Goal: Information Seeking & Learning: Learn about a topic

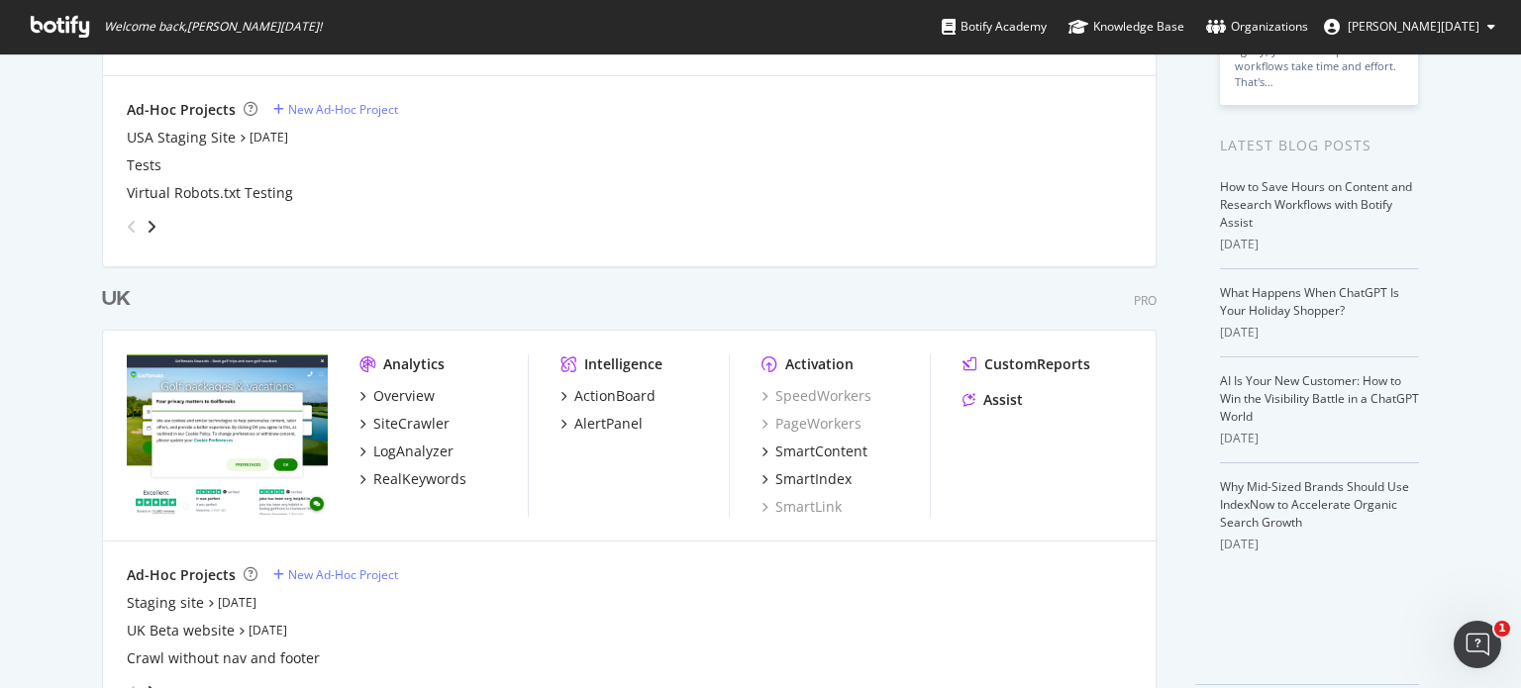
click at [102, 293] on div "UK" at bounding box center [116, 299] width 29 height 29
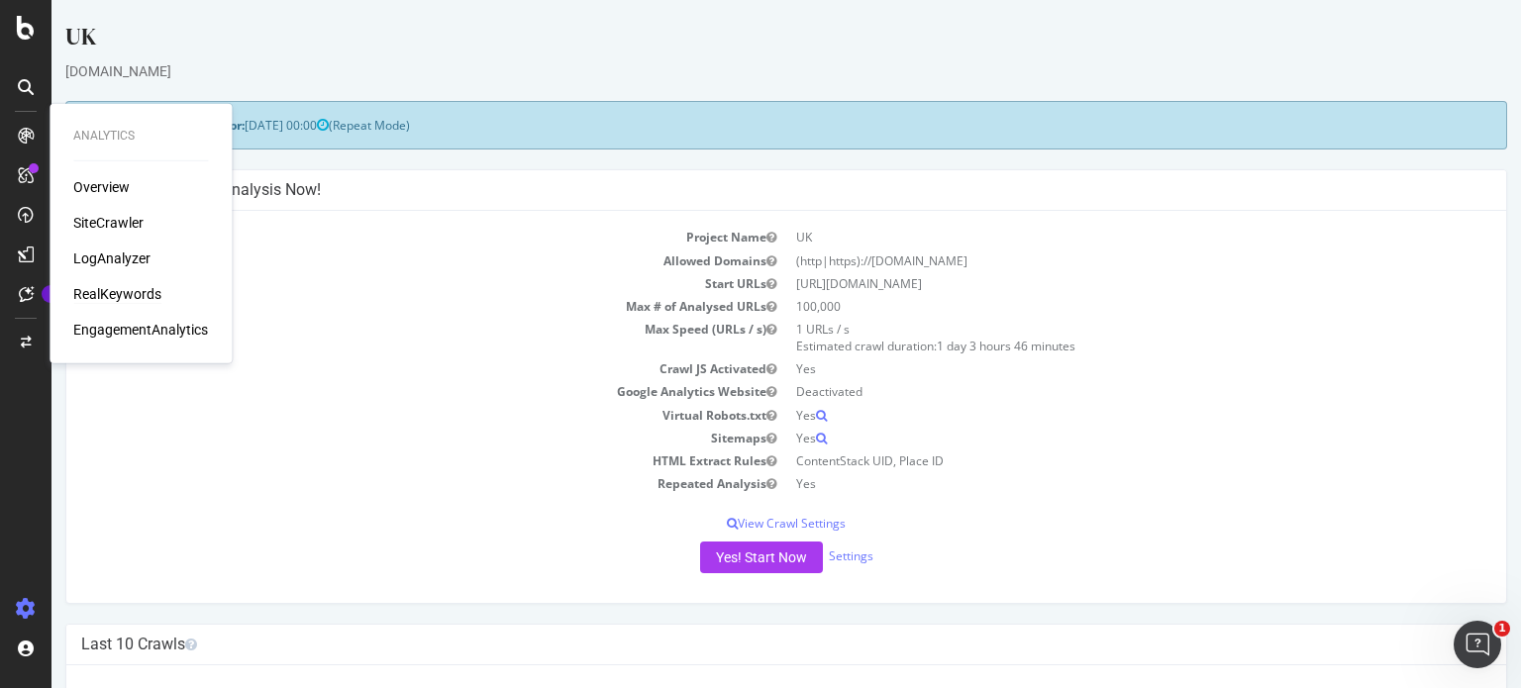
click at [142, 296] on div "RealKeywords" at bounding box center [117, 294] width 88 height 20
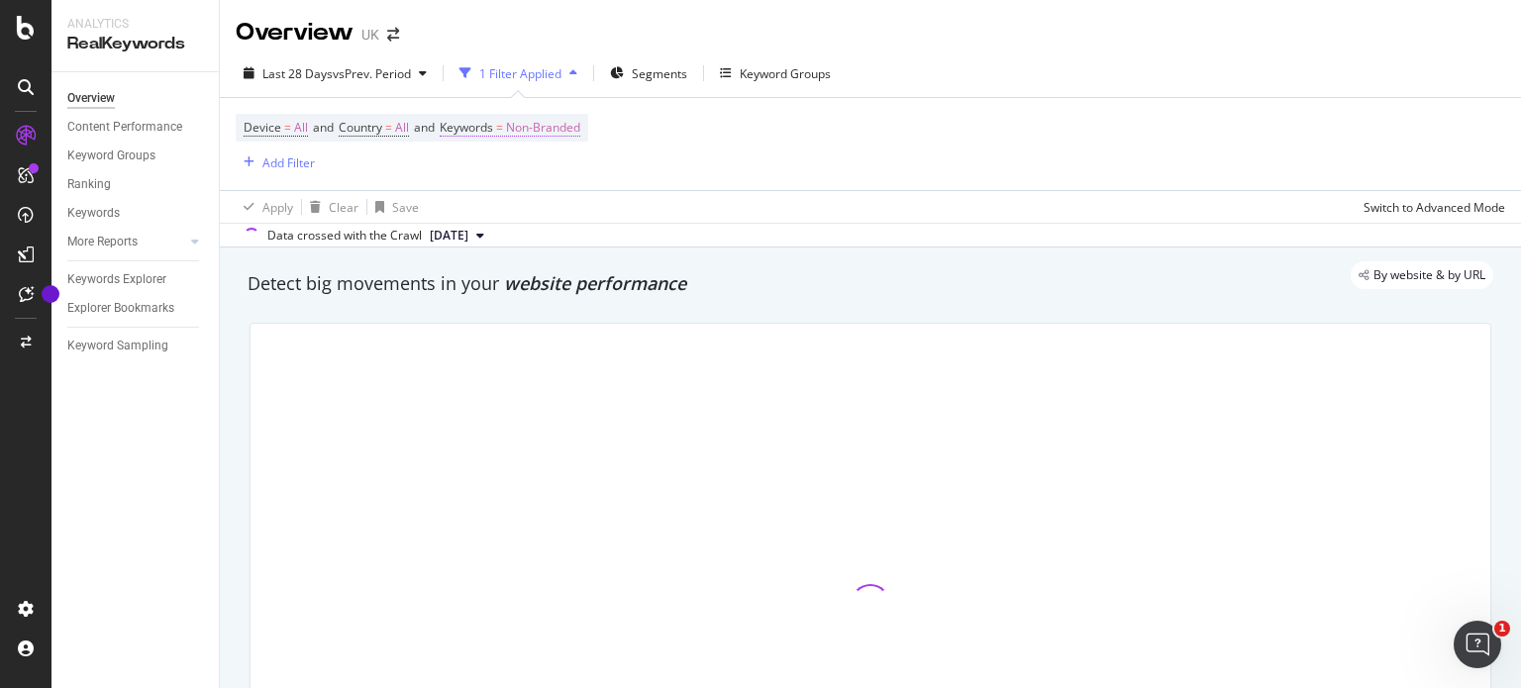
click at [567, 129] on span "Non-Branded" at bounding box center [543, 128] width 74 height 28
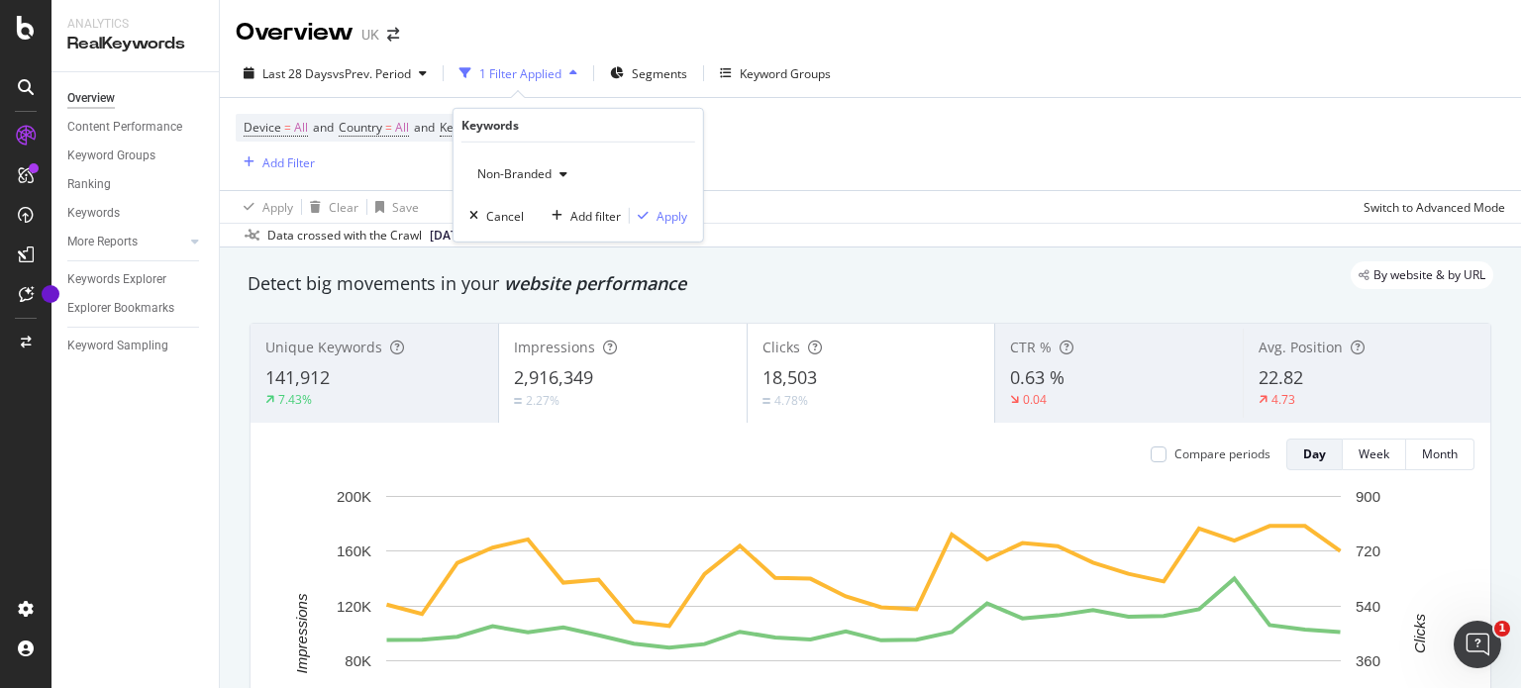
click at [567, 176] on div "button" at bounding box center [564, 174] width 24 height 12
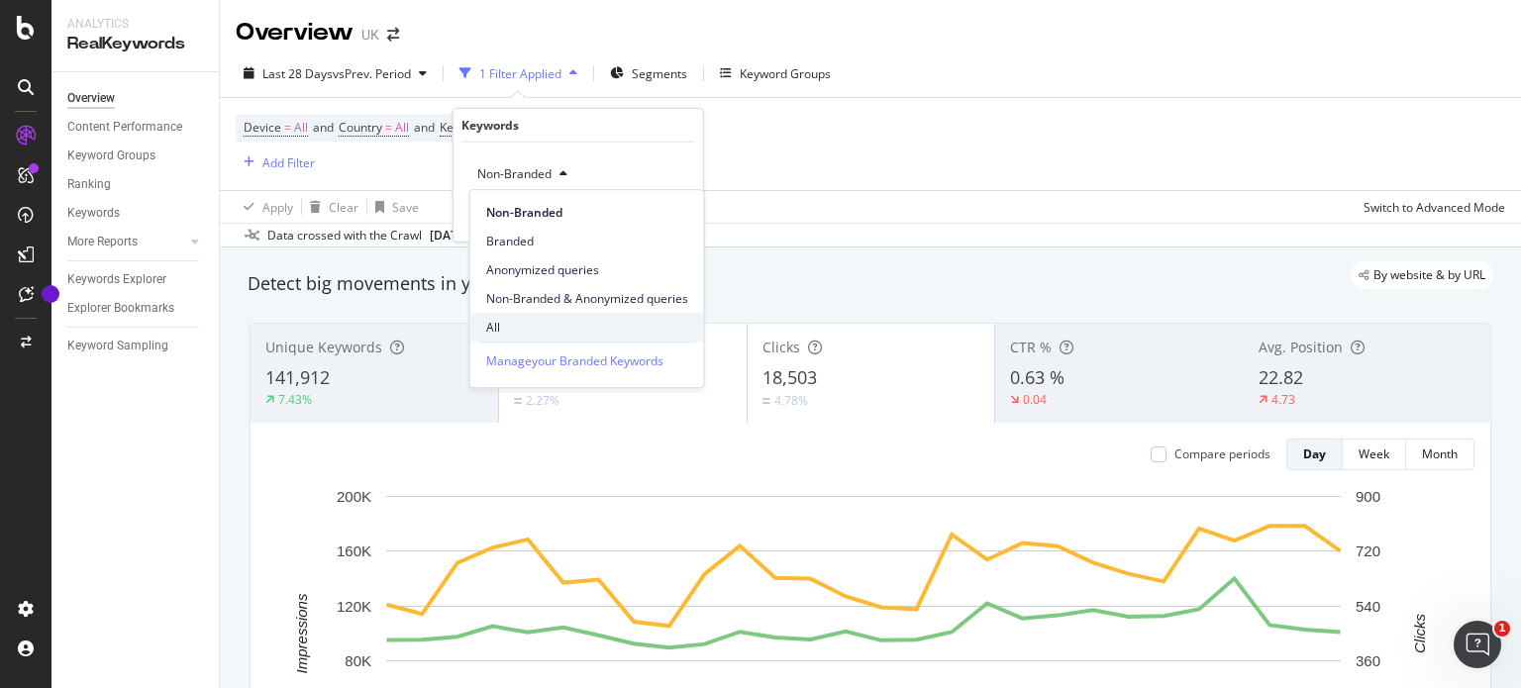
click at [494, 313] on div "All" at bounding box center [587, 327] width 234 height 29
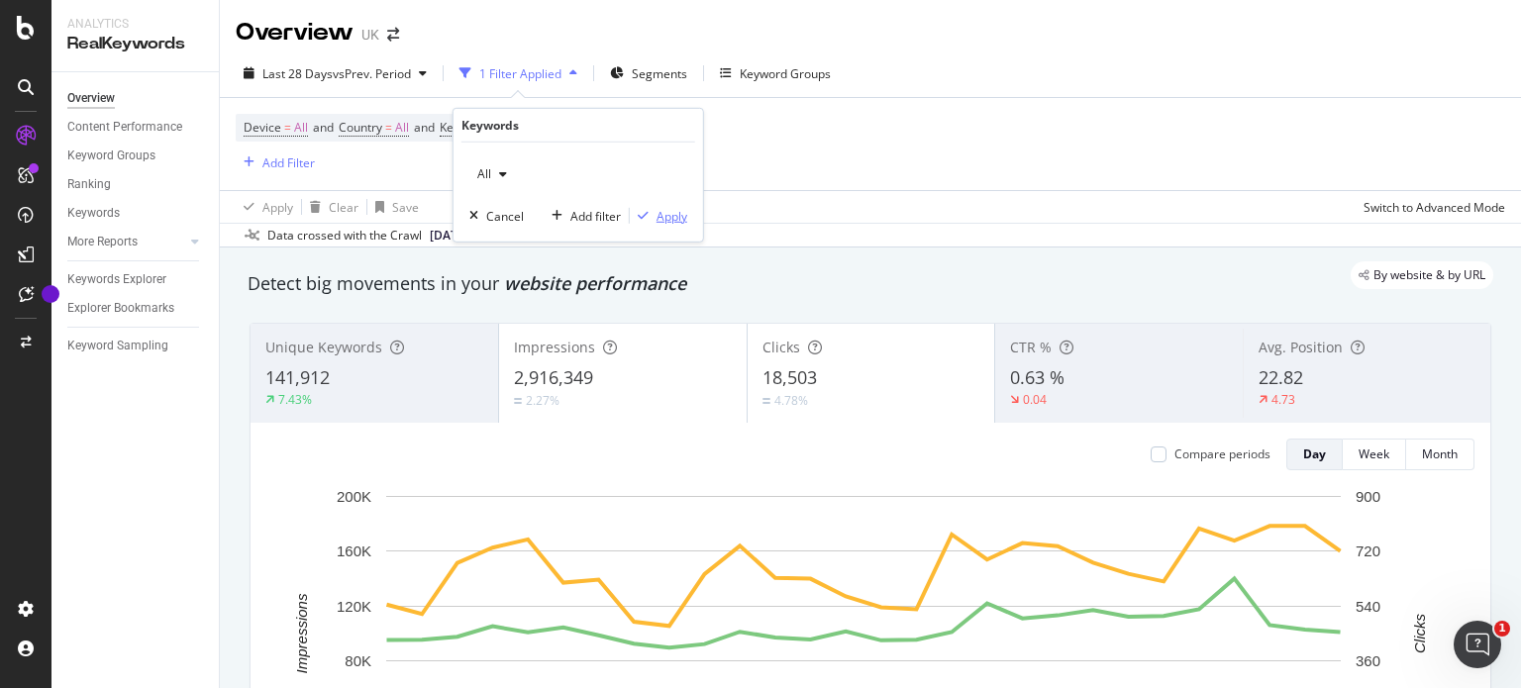
click at [669, 218] on div "Apply" at bounding box center [672, 215] width 31 height 17
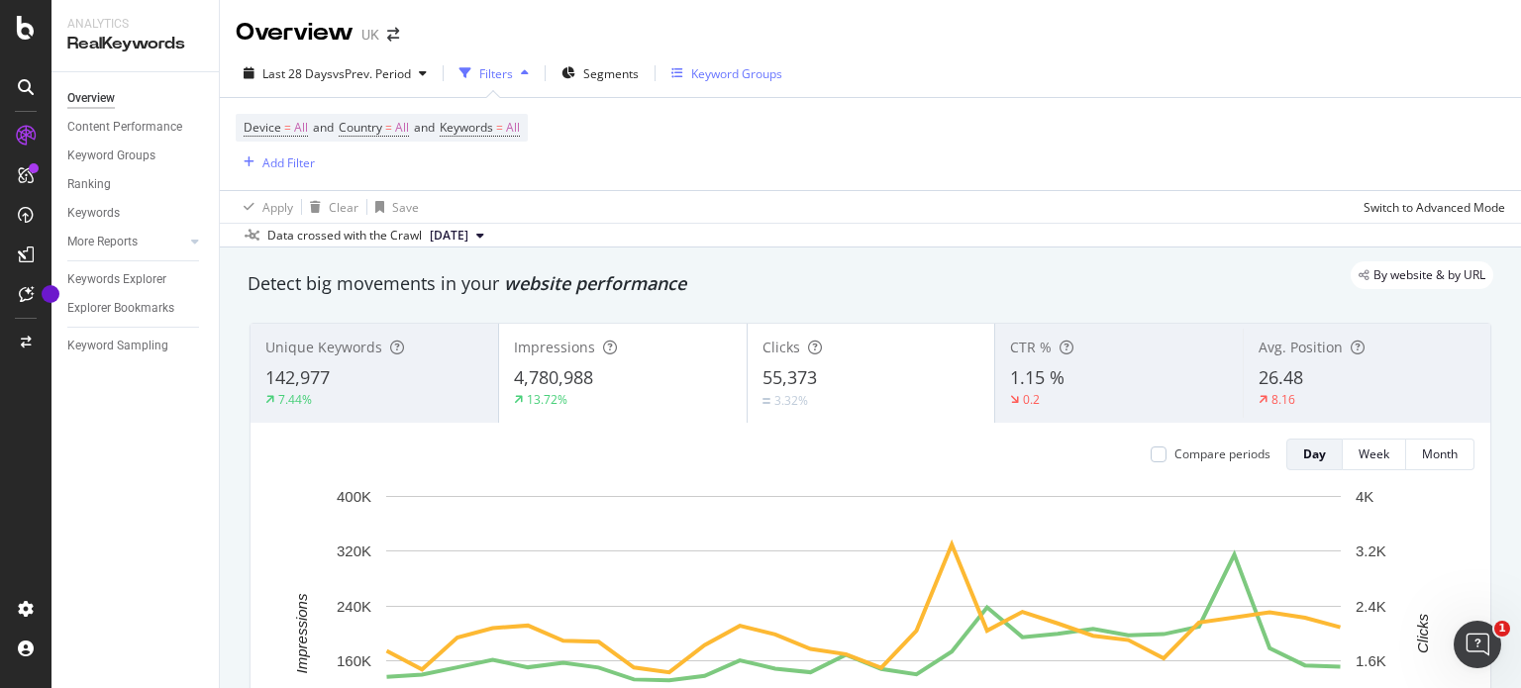
click at [749, 81] on div "Keyword Groups" at bounding box center [736, 73] width 91 height 17
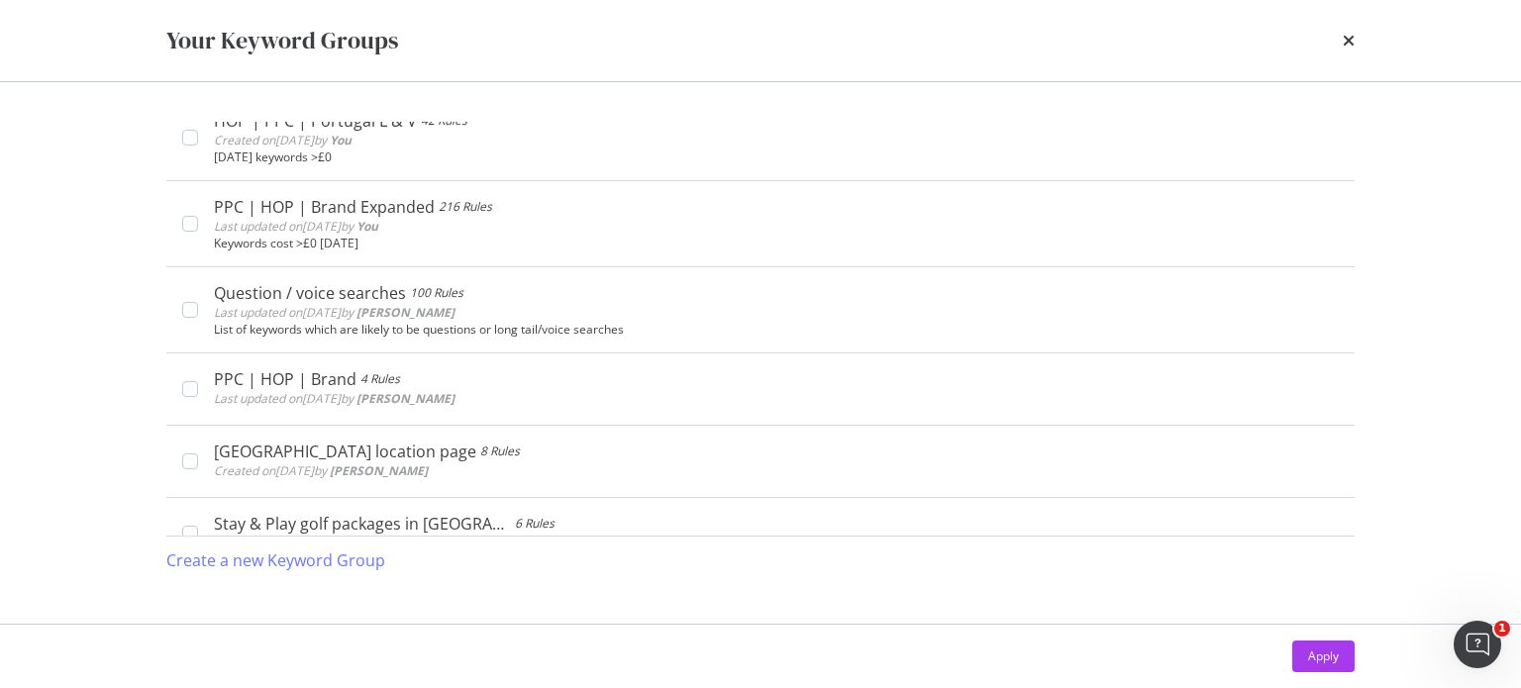
scroll to position [542, 0]
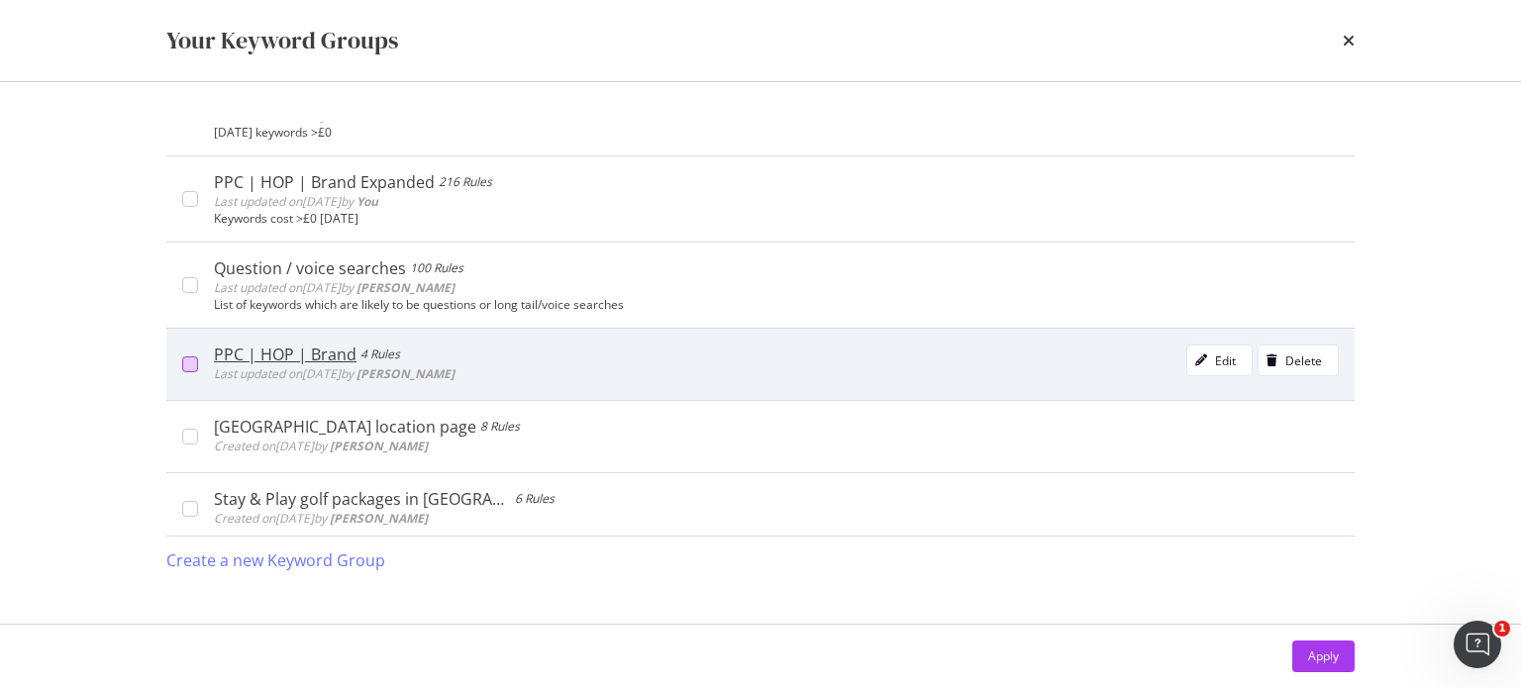
click at [184, 360] on div "modal" at bounding box center [190, 365] width 16 height 16
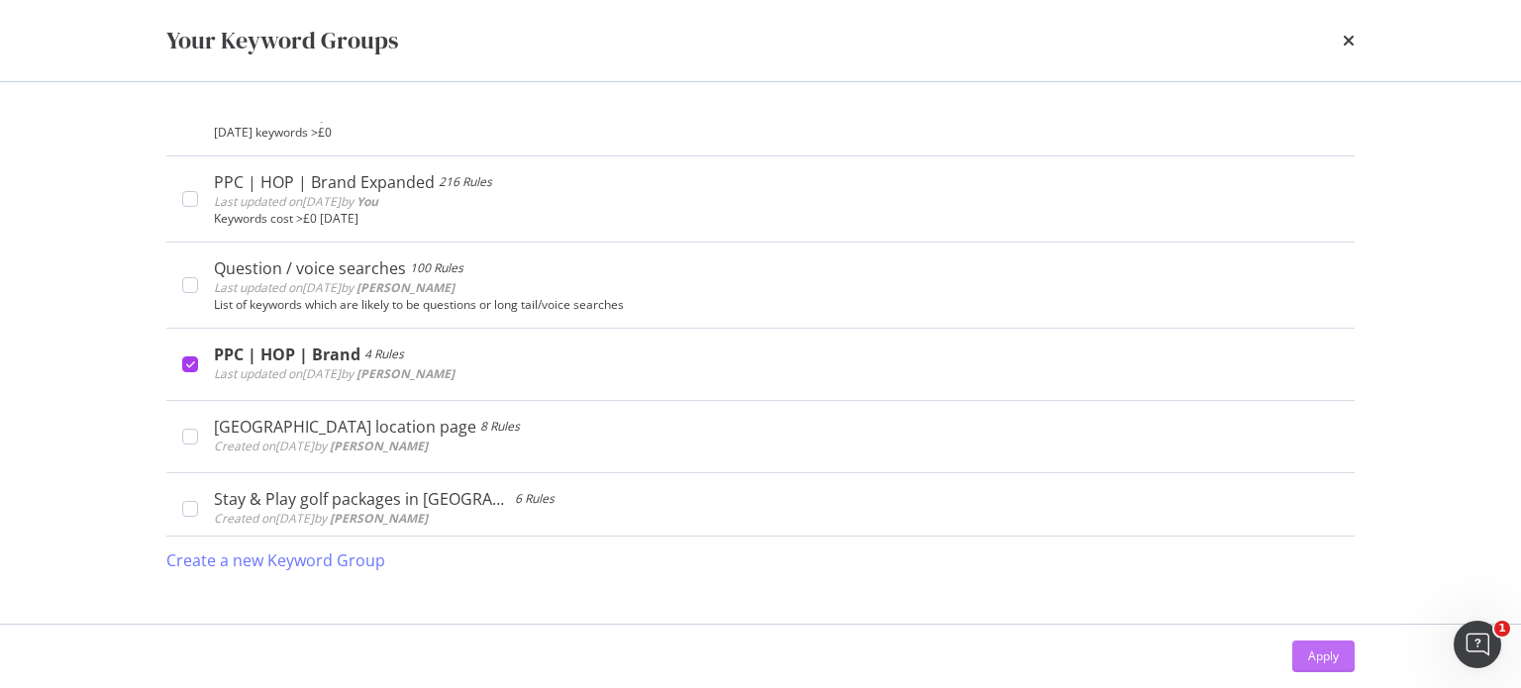
click at [1320, 658] on div "Apply" at bounding box center [1323, 656] width 31 height 17
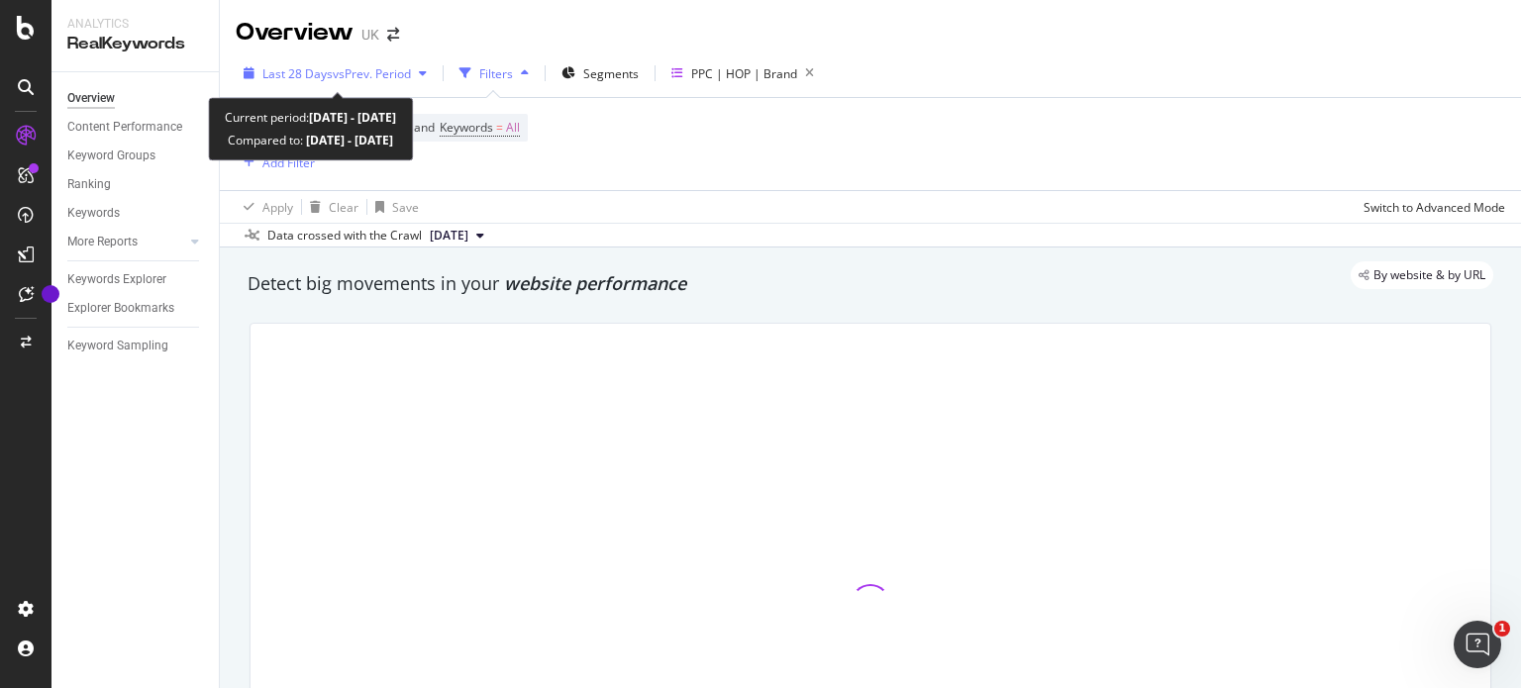
click at [382, 70] on span "vs Prev. Period" at bounding box center [372, 73] width 78 height 17
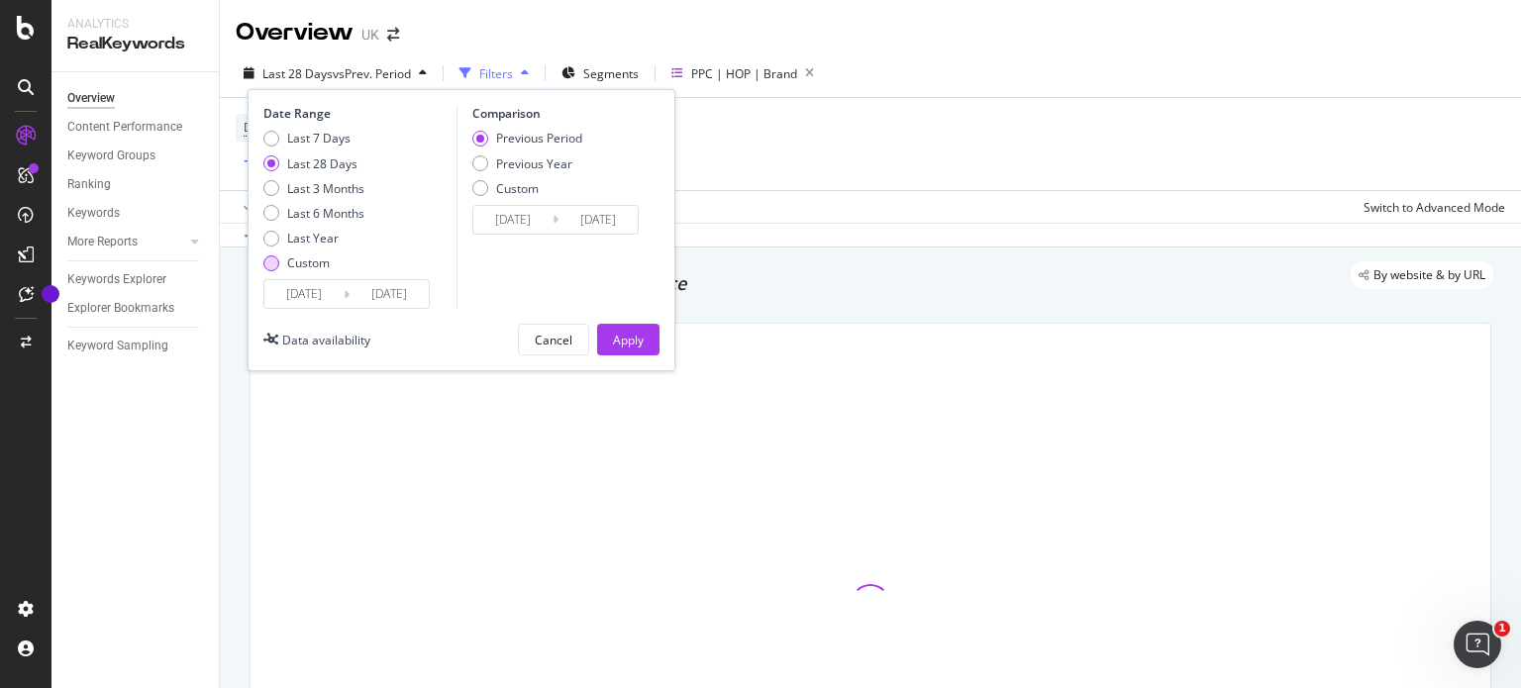
click at [295, 266] on div "Custom" at bounding box center [308, 263] width 43 height 17
click at [311, 305] on input "[DATE]" at bounding box center [303, 294] width 79 height 28
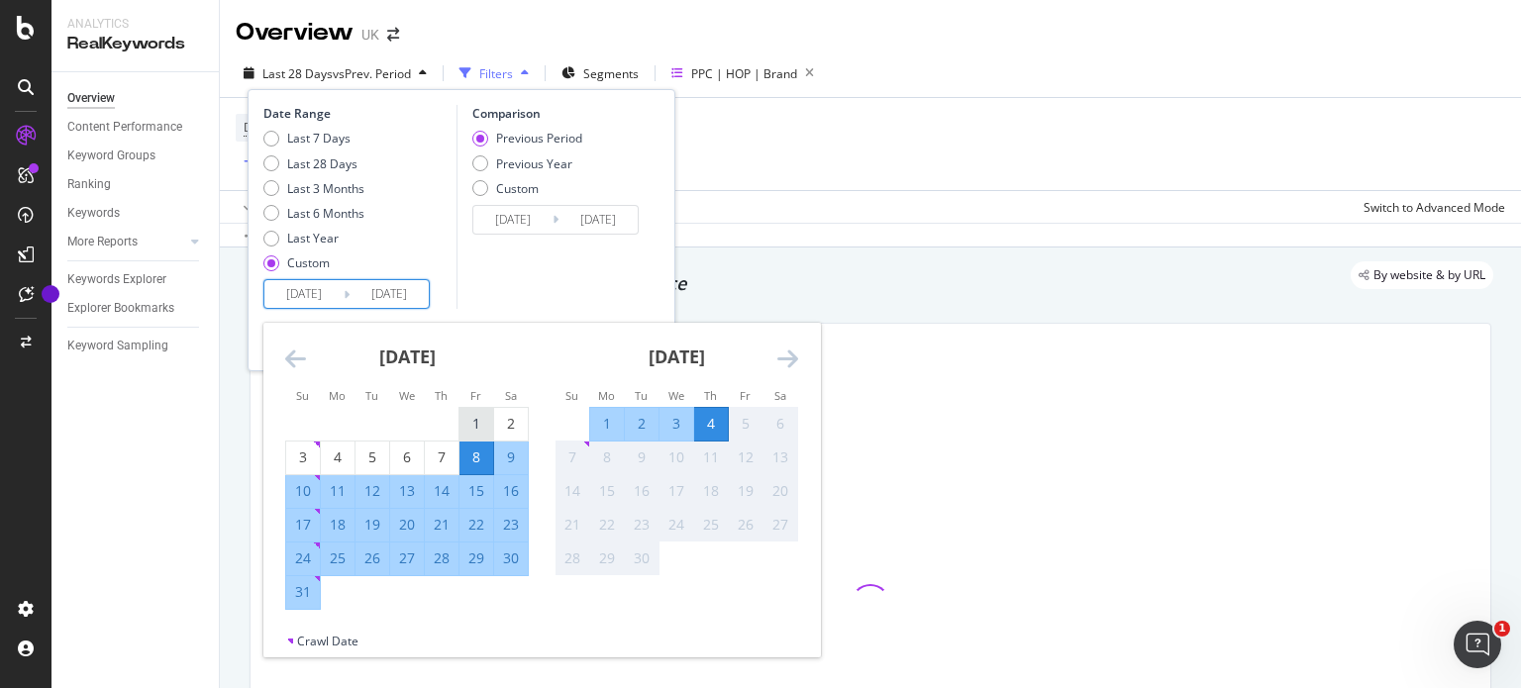
click at [479, 414] on div "1" at bounding box center [477, 424] width 34 height 20
type input "[DATE]"
click at [303, 591] on div "31" at bounding box center [303, 592] width 34 height 20
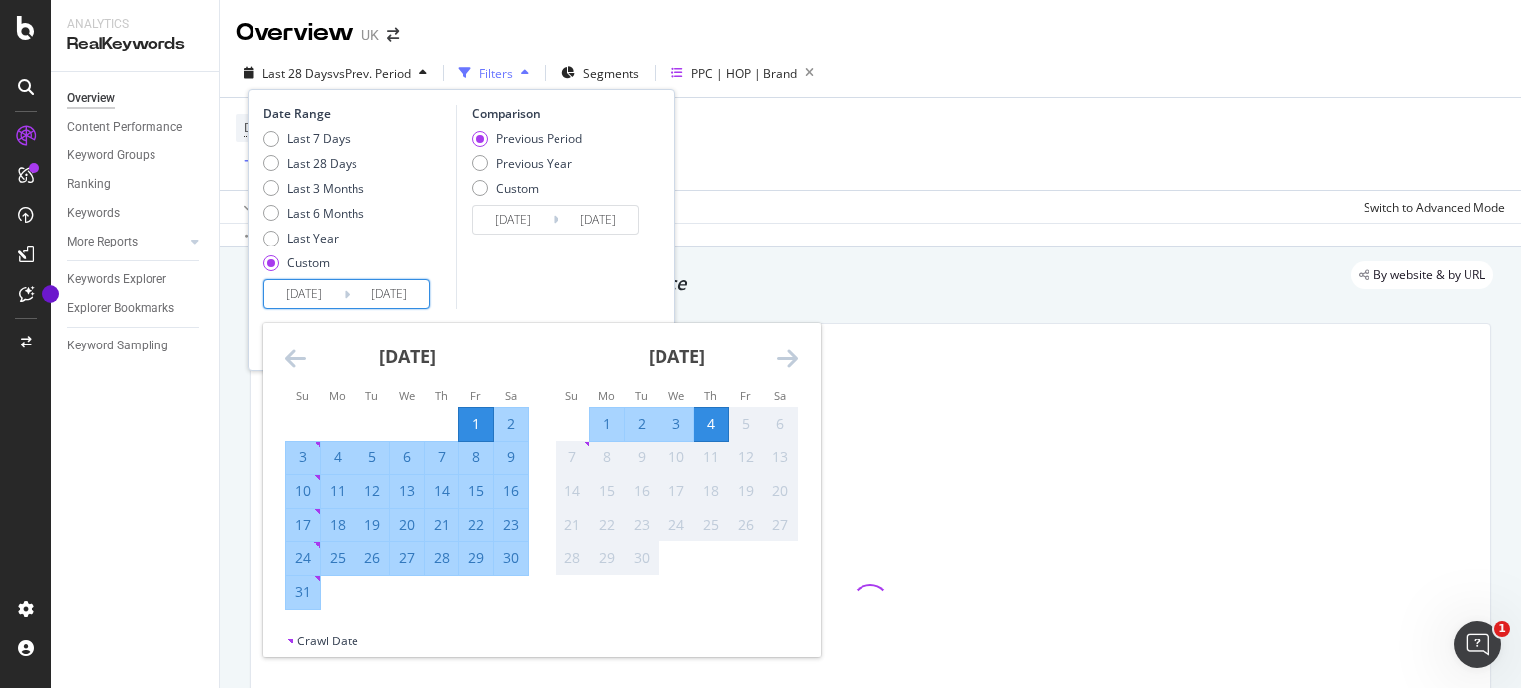
type input "[DATE]"
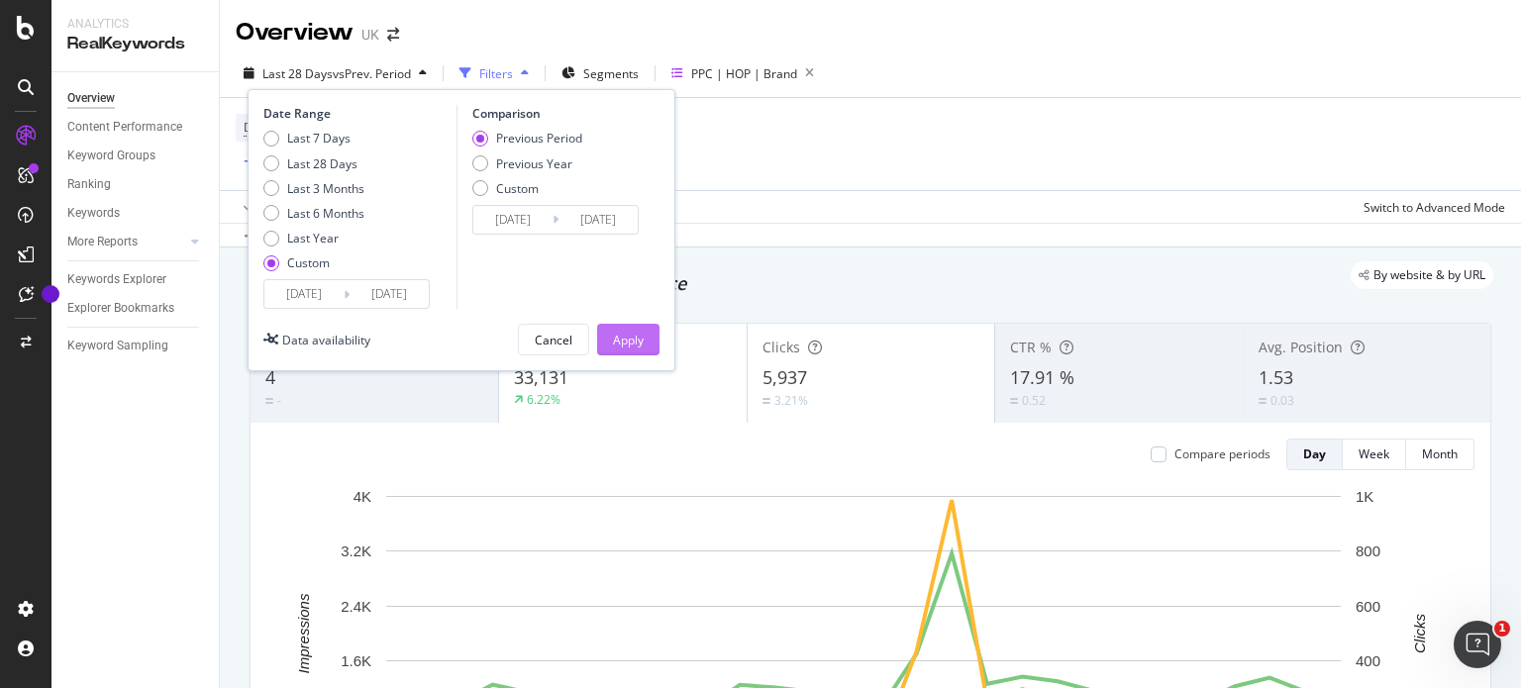
click at [649, 335] on button "Apply" at bounding box center [628, 340] width 62 height 32
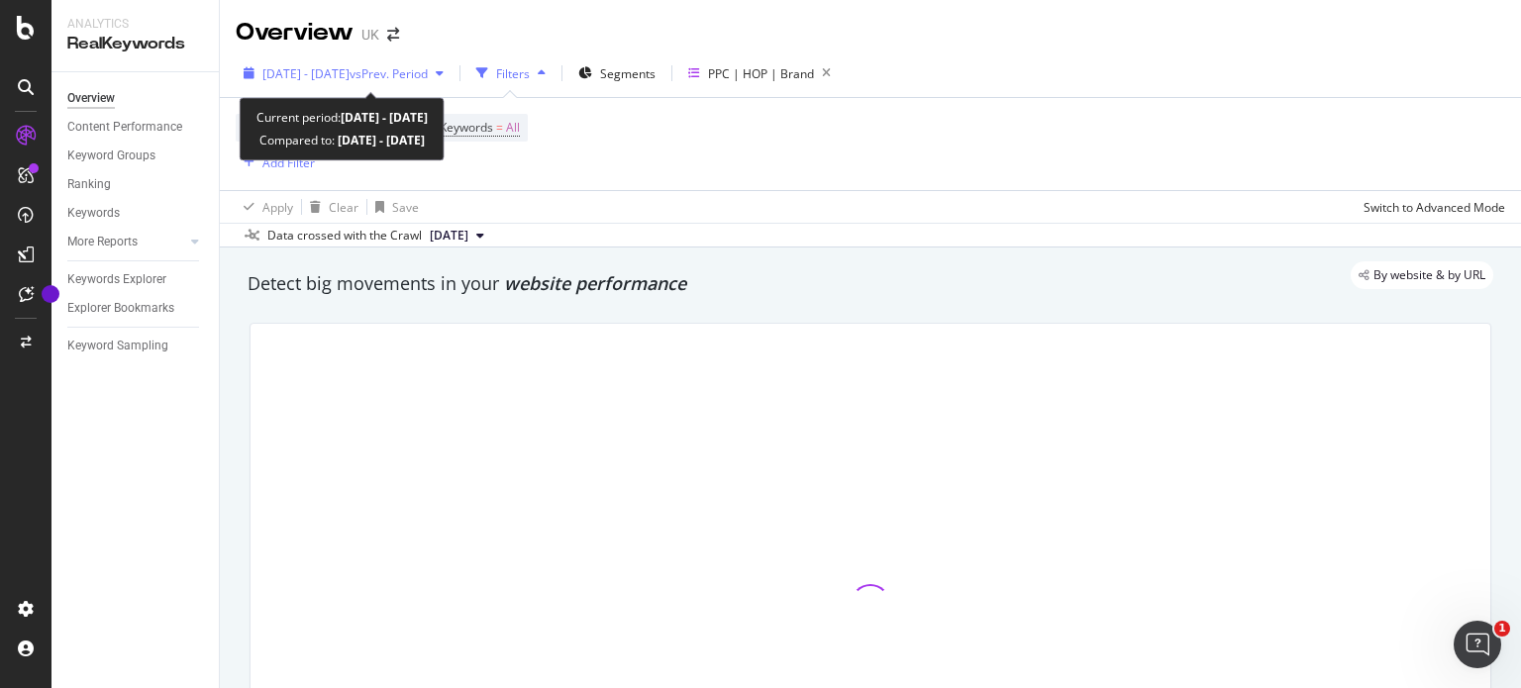
click at [350, 79] on span "[DATE] - [DATE]" at bounding box center [305, 73] width 87 height 17
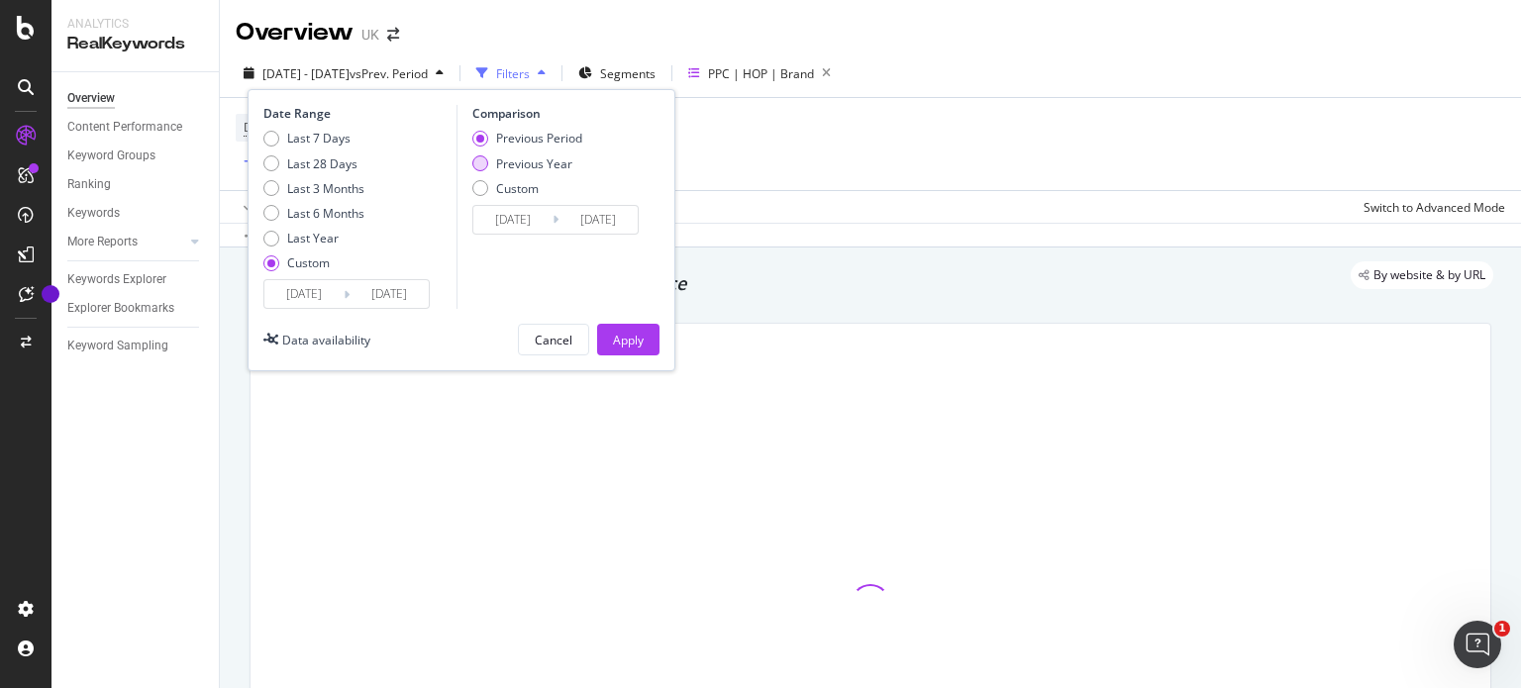
click at [496, 165] on div "Previous Year" at bounding box center [534, 163] width 76 height 17
type input "[DATE]"
click at [511, 217] on input "[DATE]" at bounding box center [512, 220] width 79 height 28
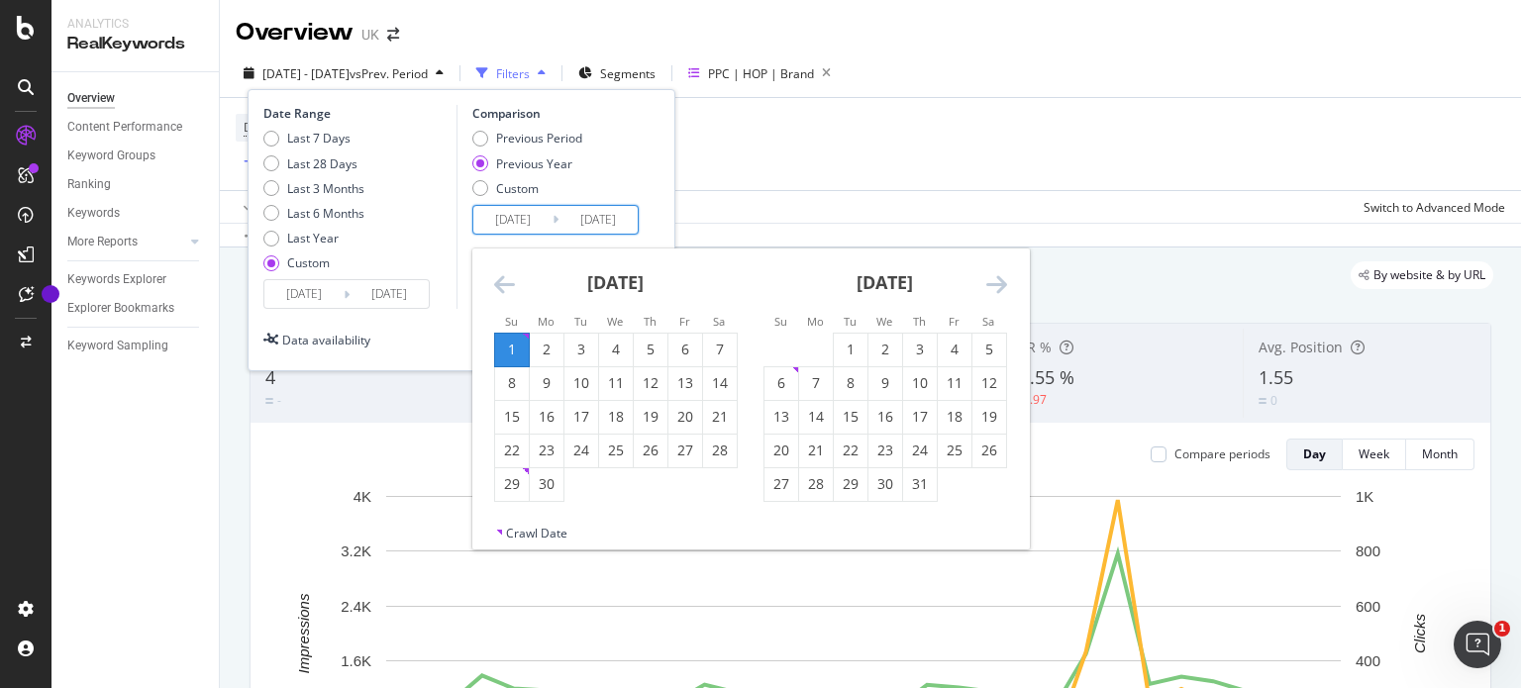
click at [500, 279] on icon "Move backward to switch to the previous month." at bounding box center [504, 284] width 21 height 24
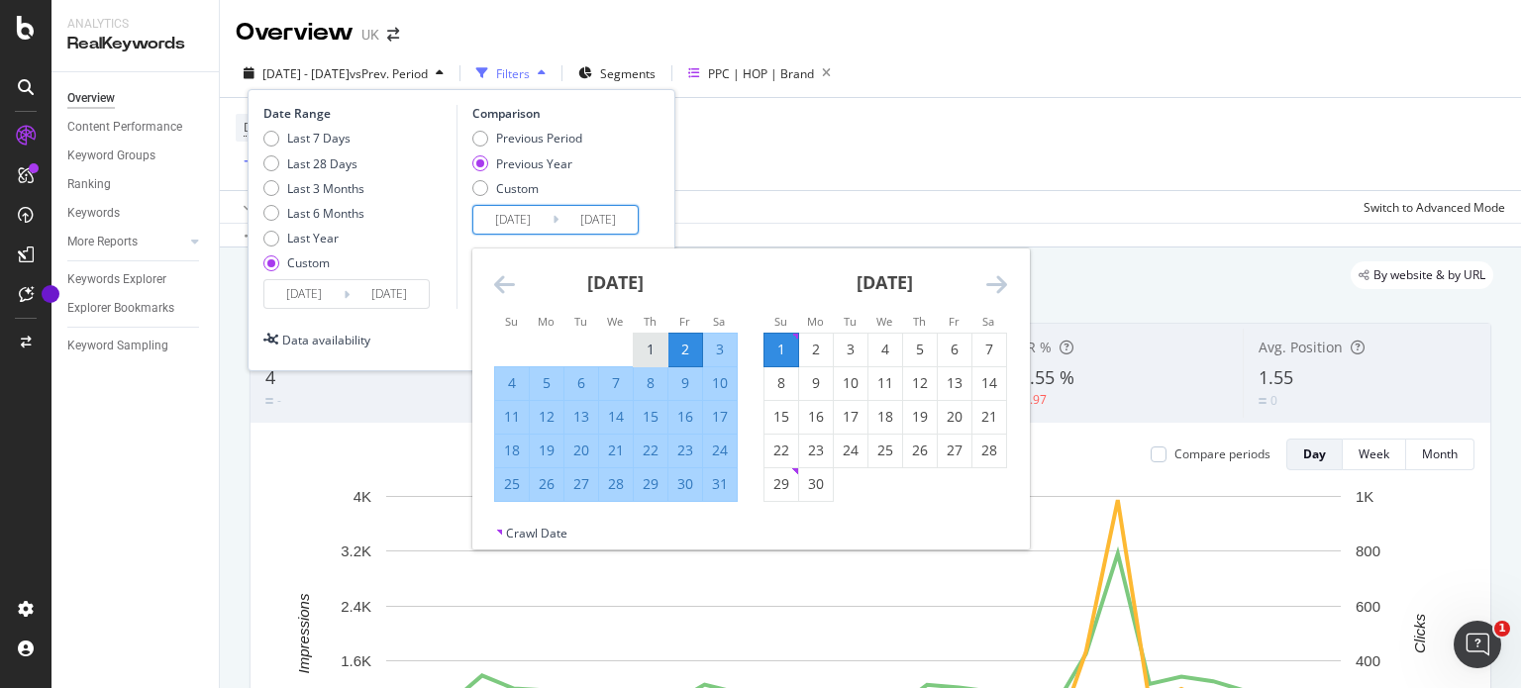
click at [653, 342] on div "1" at bounding box center [651, 350] width 34 height 20
type input "[DATE]"
click at [724, 487] on div "31" at bounding box center [720, 484] width 34 height 20
type input "[DATE]"
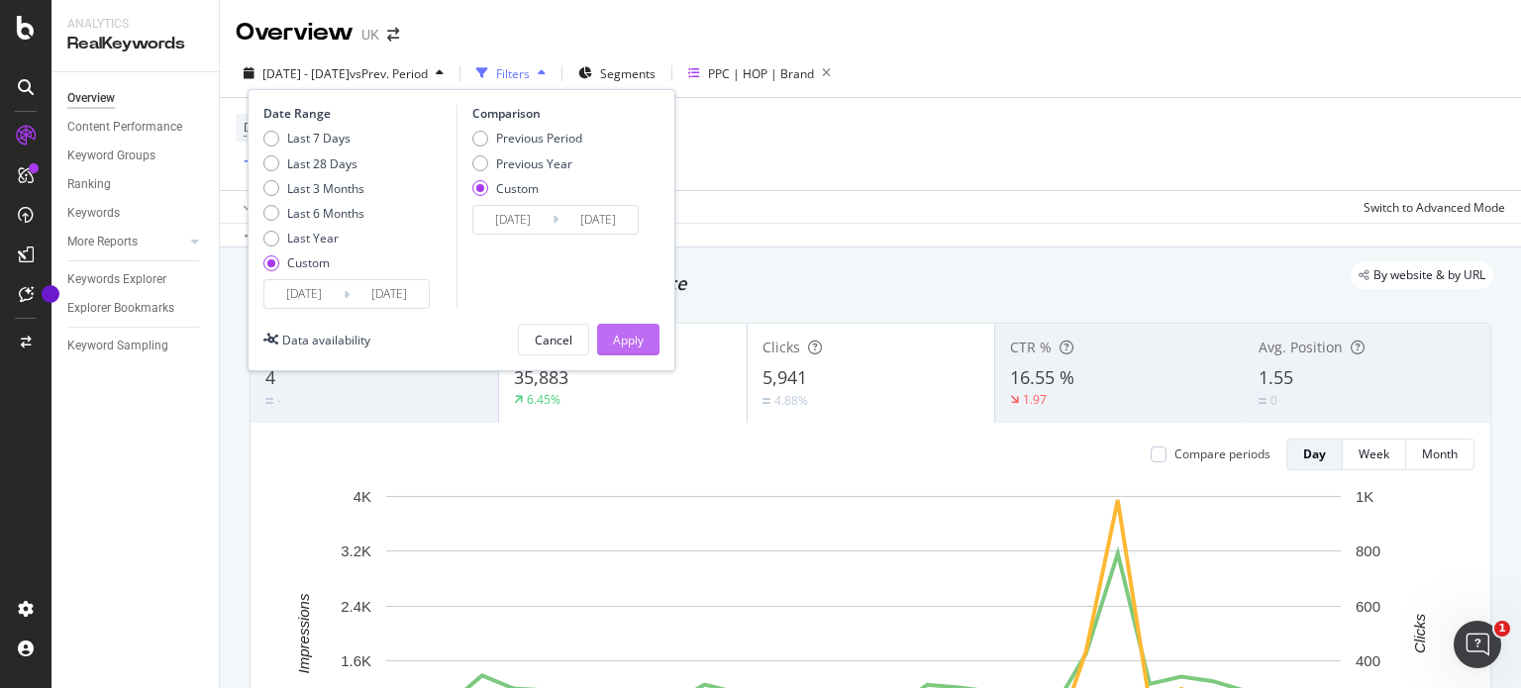
click at [635, 332] on div "Apply" at bounding box center [628, 340] width 31 height 17
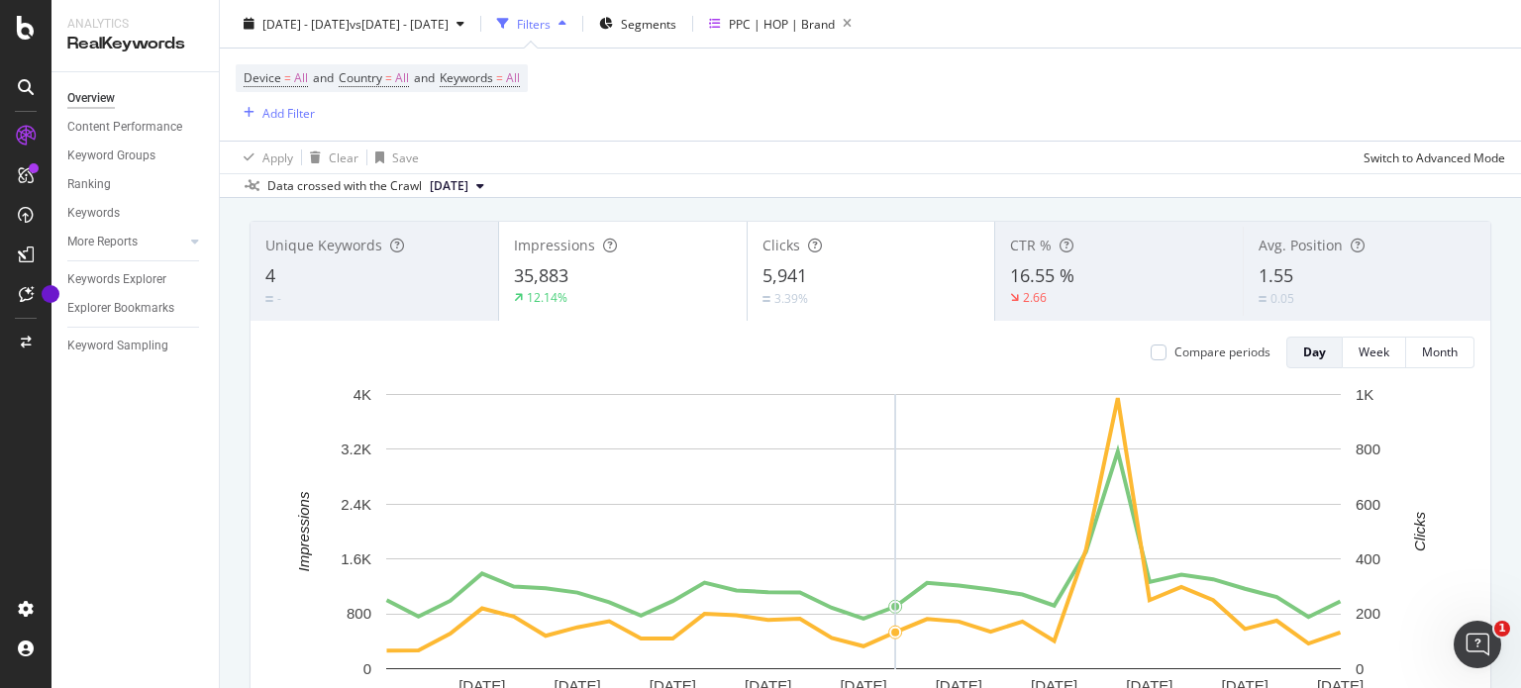
scroll to position [103, 0]
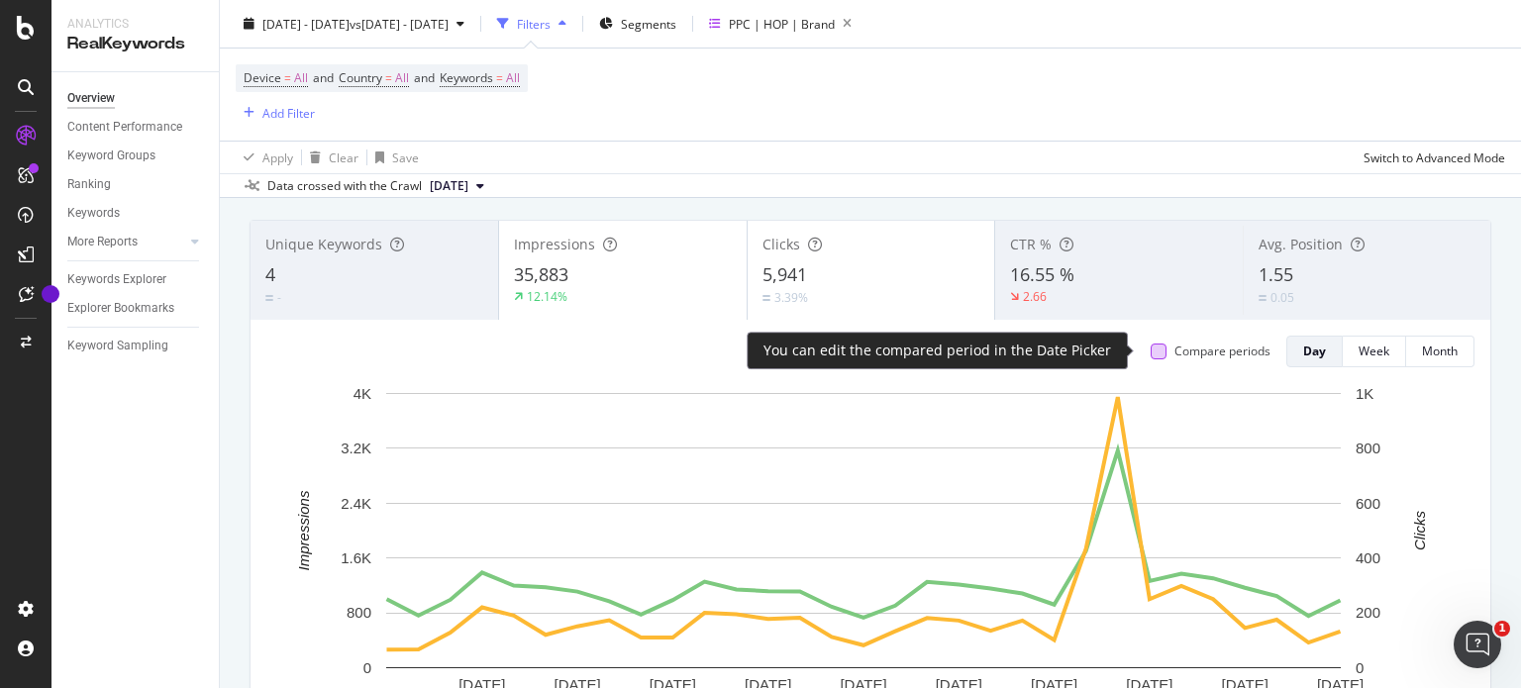
click at [1151, 354] on div at bounding box center [1159, 352] width 16 height 16
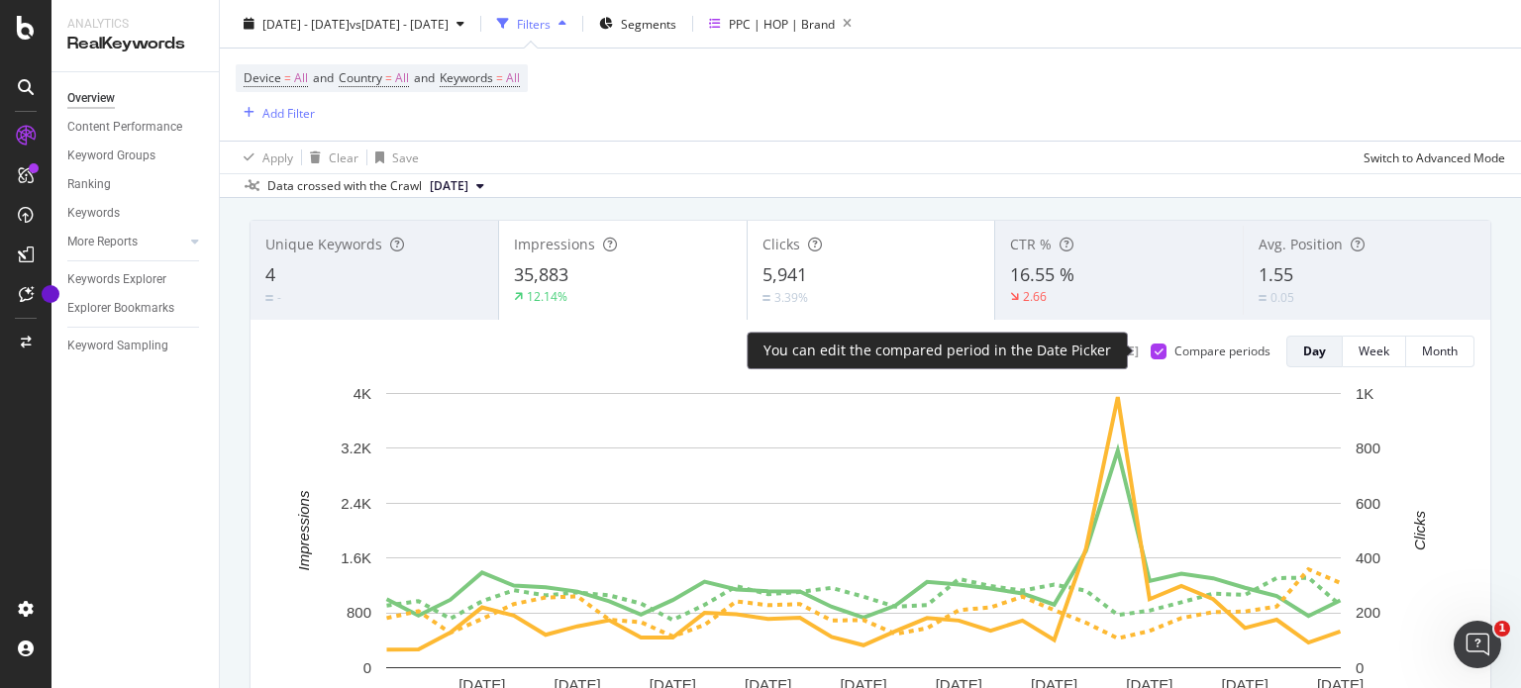
click at [1151, 347] on div at bounding box center [1159, 352] width 16 height 16
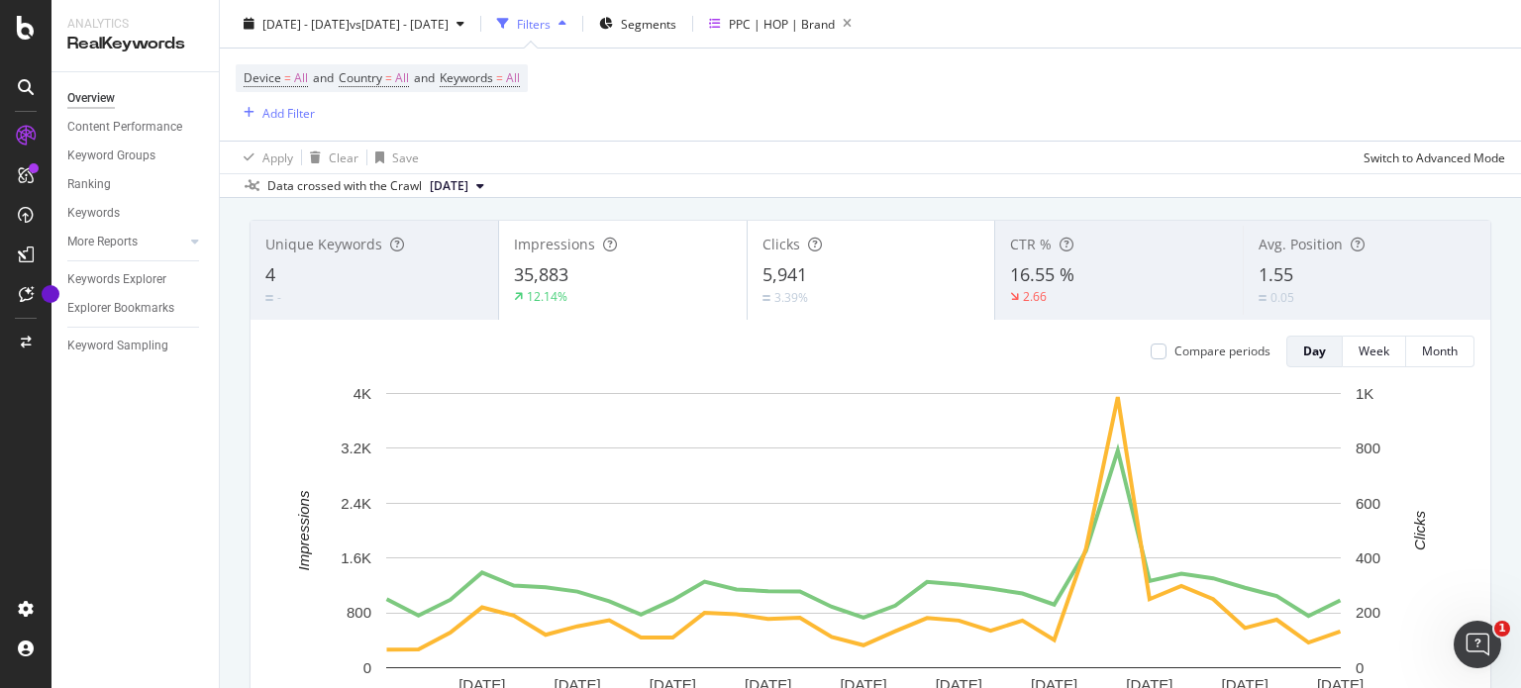
scroll to position [0, 0]
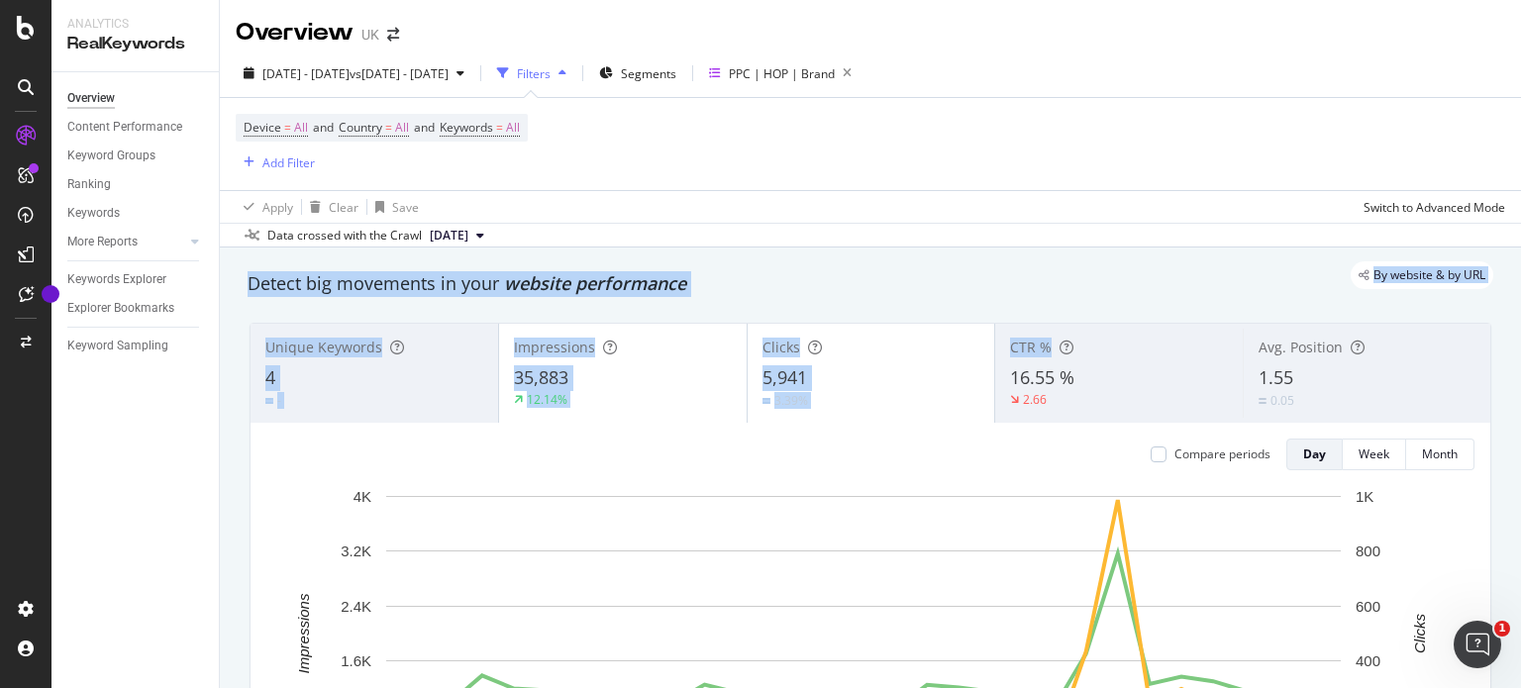
click at [1213, 333] on div "Overview UK [DATE] - [DATE] vs [DATE] - [DATE] Filters Segments PPC | HOP | Bra…" at bounding box center [870, 344] width 1301 height 688
click at [1069, 292] on div "Detect big movements in your website performance" at bounding box center [871, 284] width 1246 height 26
